Goal: Task Accomplishment & Management: Manage account settings

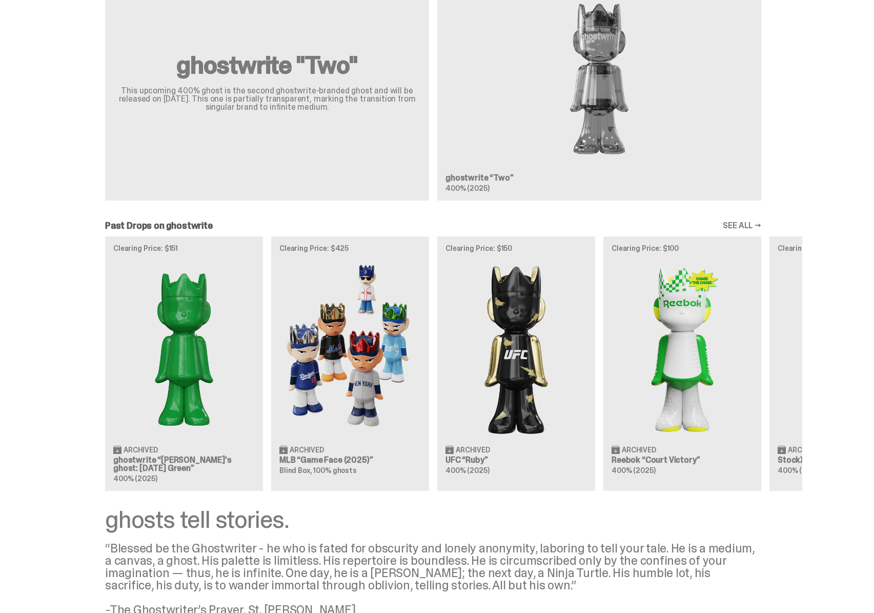
scroll to position [675, 0]
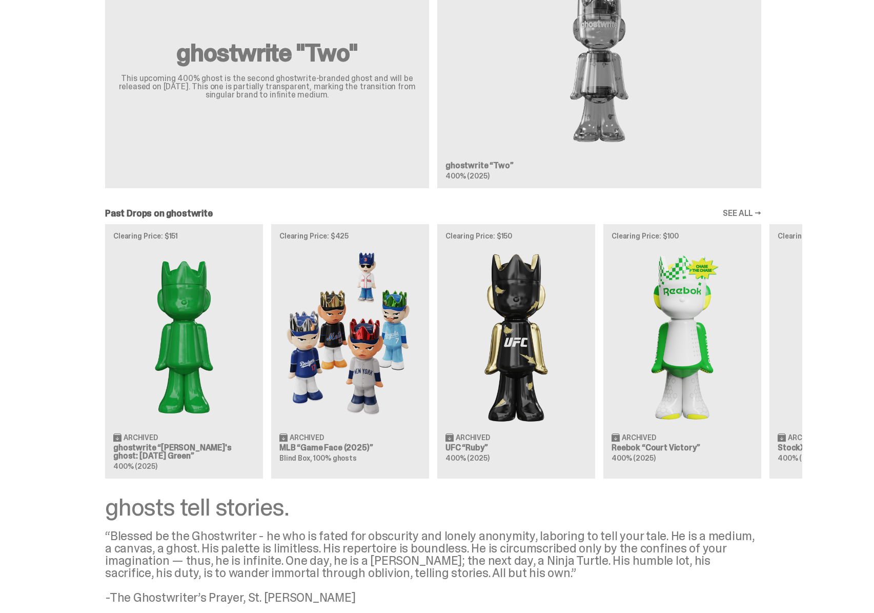
click at [649, 170] on div "ghostwrite "Two" This upcoming 400% ghost is the second ghostwrite-branded ghos…" at bounding box center [433, 73] width 738 height 245
click at [573, 106] on div "ghostwrite "Two" This upcoming 400% ghost is the second ghostwrite-branded ghos…" at bounding box center [433, 73] width 738 height 245
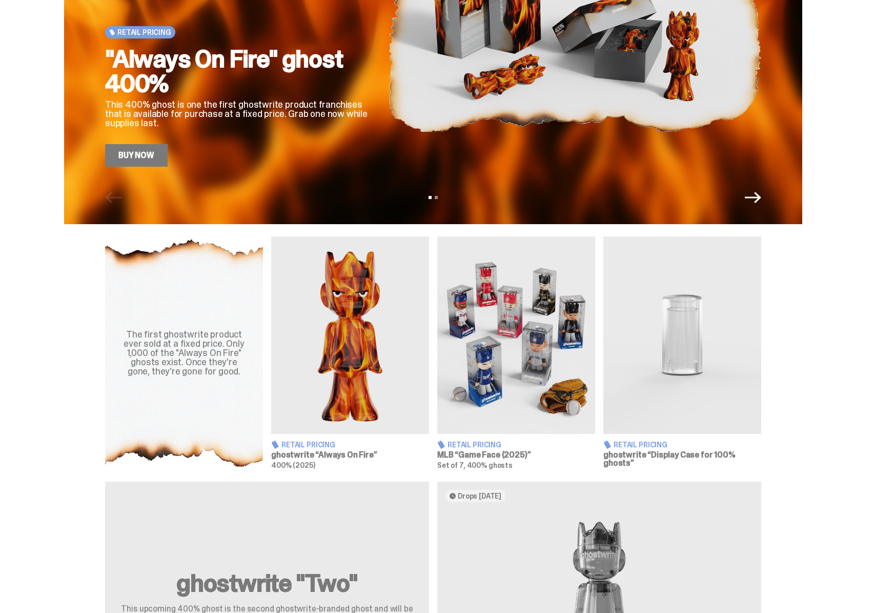
scroll to position [0, 0]
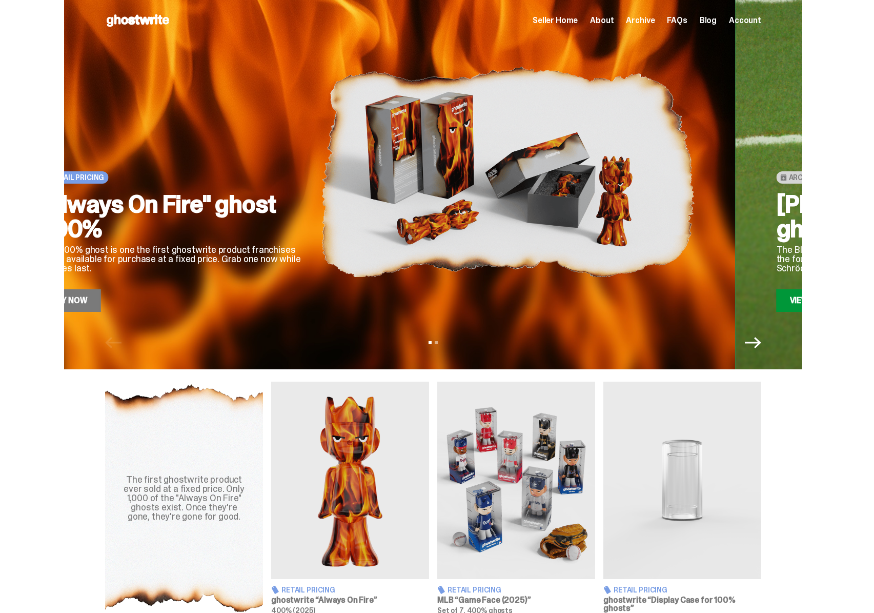
click at [444, 189] on img at bounding box center [507, 172] width 373 height 280
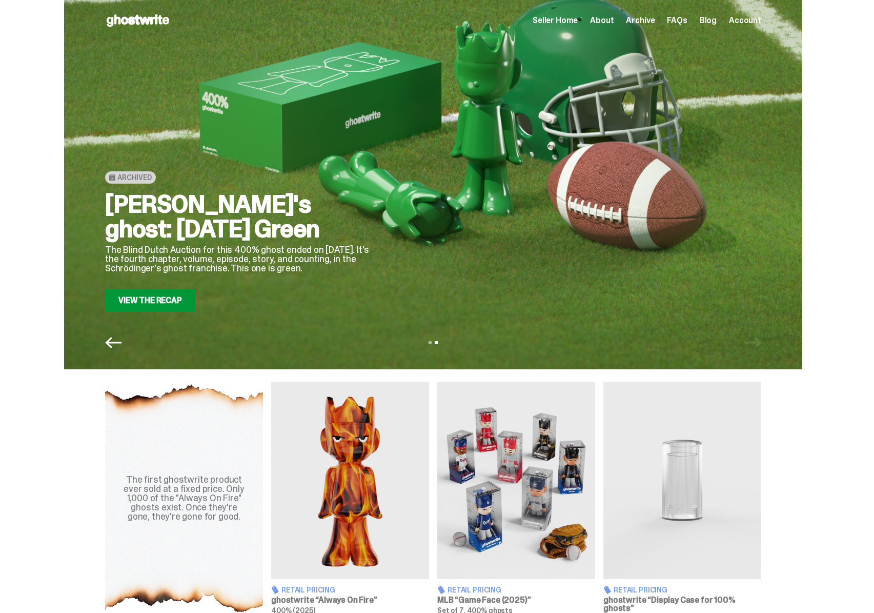
click at [172, 294] on link "View the Recap" at bounding box center [150, 300] width 90 height 23
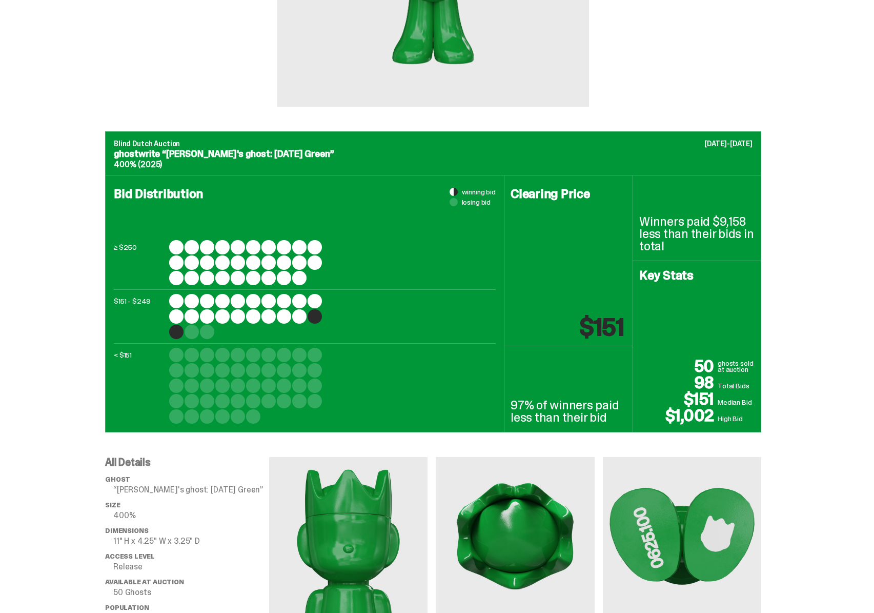
scroll to position [268, 0]
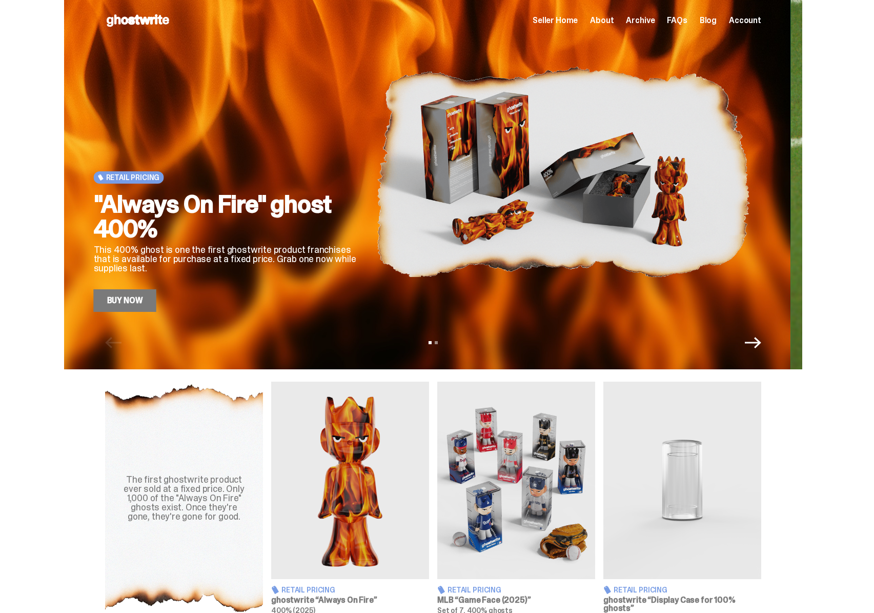
click at [294, 258] on p "This 400% ghost is one the first ghostwrite product franchises that is availabl…" at bounding box center [227, 259] width 267 height 28
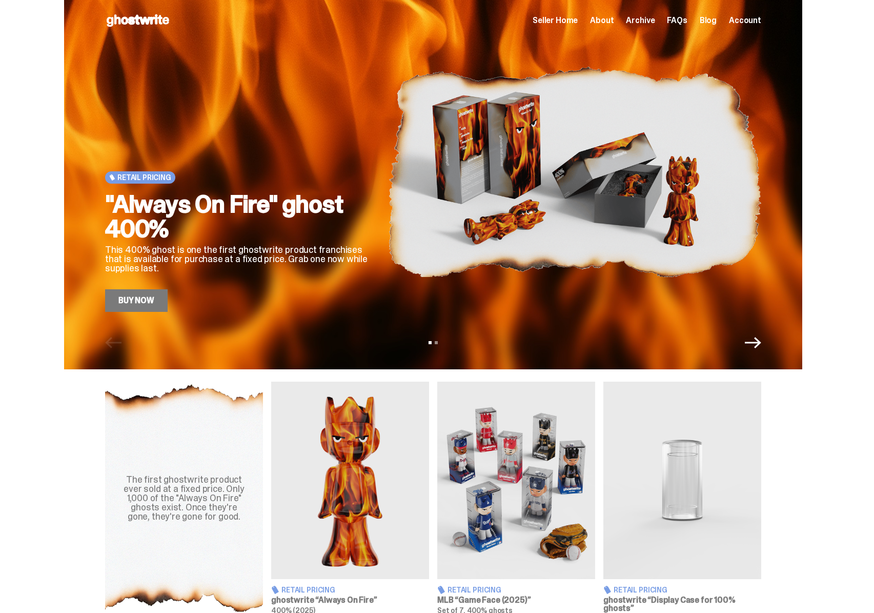
click at [124, 302] on link "Buy Now" at bounding box center [136, 300] width 63 height 23
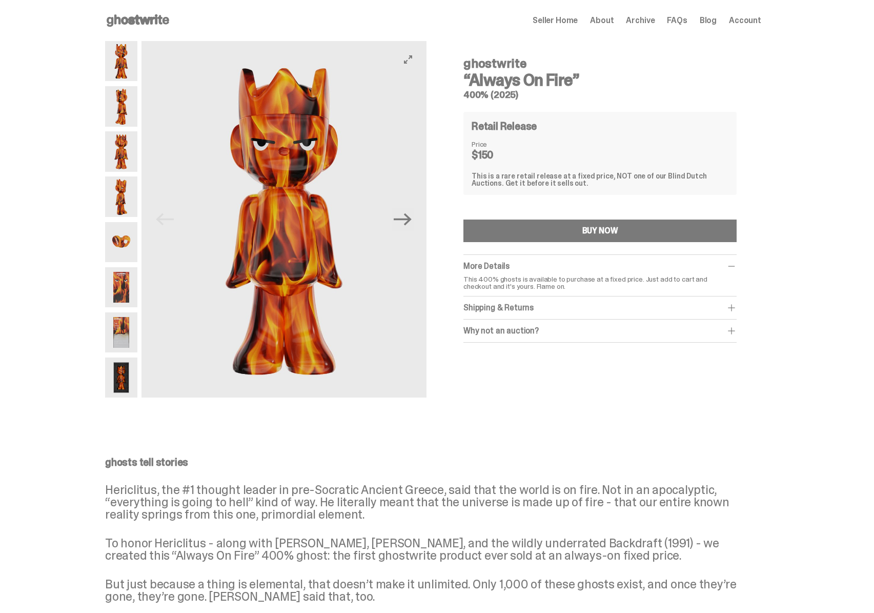
click at [337, 262] on img at bounding box center [283, 219] width 285 height 356
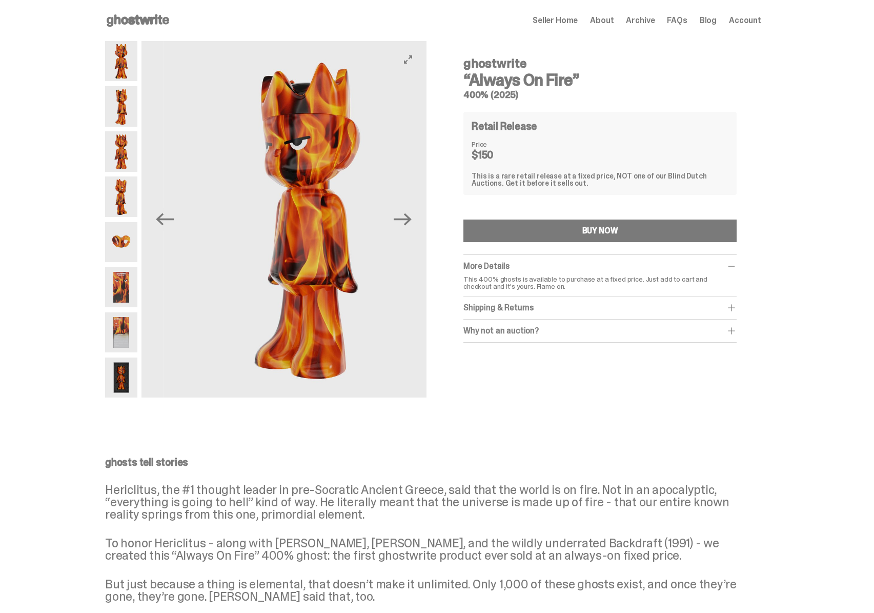
click at [356, 257] on img at bounding box center [306, 219] width 285 height 356
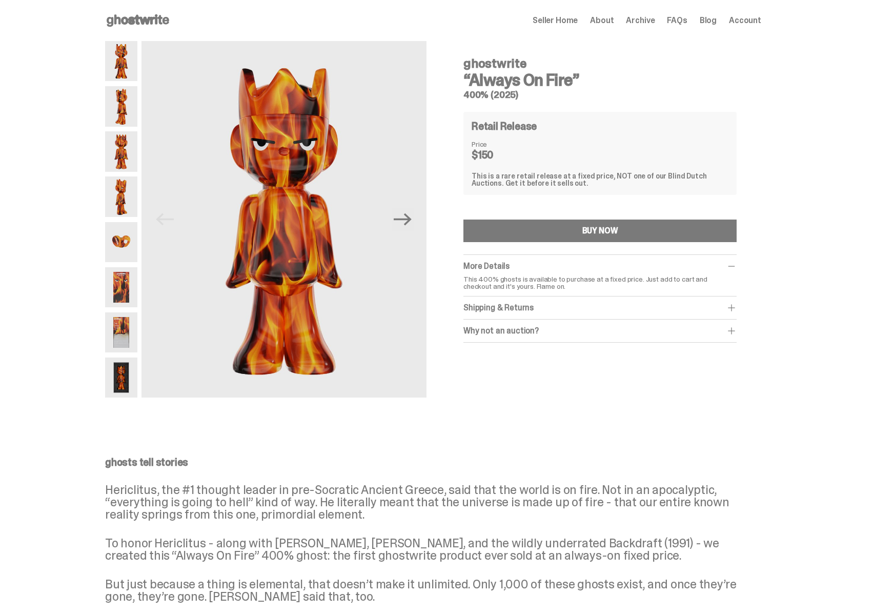
click at [561, 18] on span "Seller Home" at bounding box center [555, 20] width 45 height 8
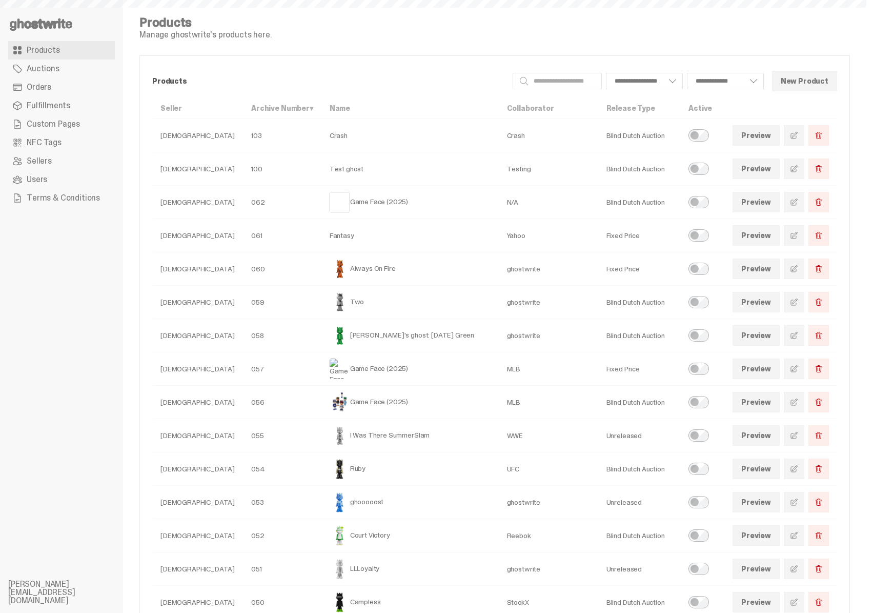
select select
click at [54, 82] on link "Orders" at bounding box center [61, 87] width 107 height 18
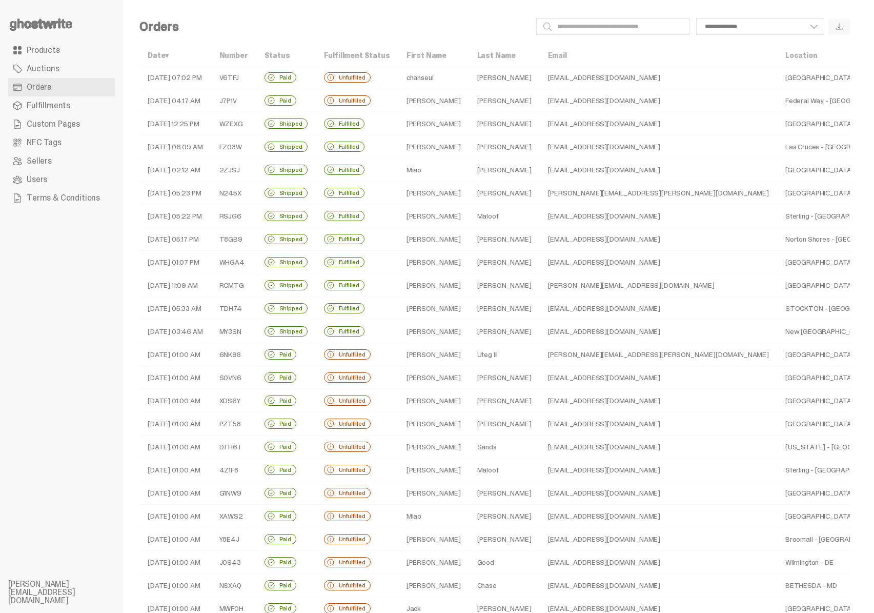
click at [256, 85] on td "V6TFJ" at bounding box center [233, 77] width 45 height 23
click at [365, 95] on div "Unfulfilled" at bounding box center [347, 100] width 47 height 10
click at [65, 28] on icon at bounding box center [41, 24] width 66 height 16
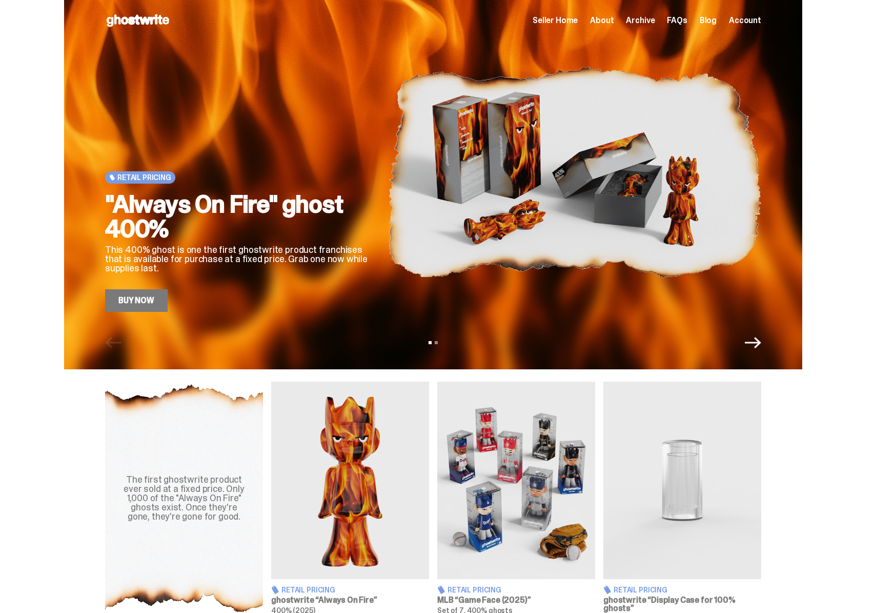
click at [744, 27] on div "Open main menu Home Seller Home About Archive FAQs Blog Account Seller Home Abo…" at bounding box center [433, 20] width 656 height 16
click at [747, 19] on span "Account" at bounding box center [745, 20] width 32 height 8
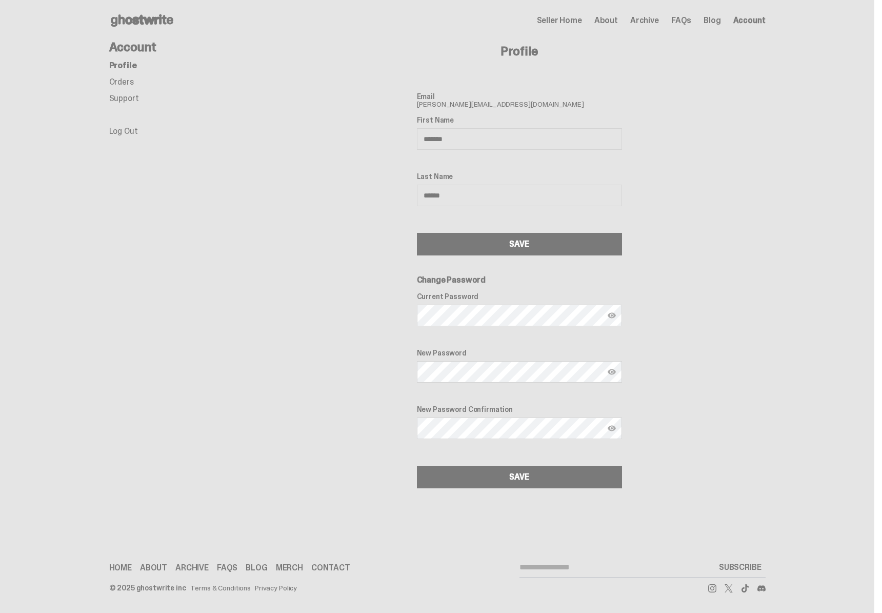
click at [109, 131] on link "Log Out" at bounding box center [123, 131] width 29 height 11
